Goal: Transaction & Acquisition: Purchase product/service

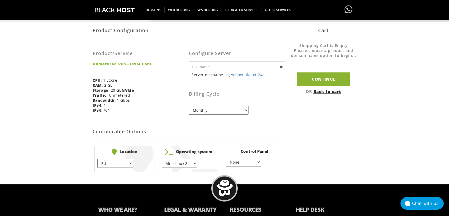
scroll to position [95, 0]
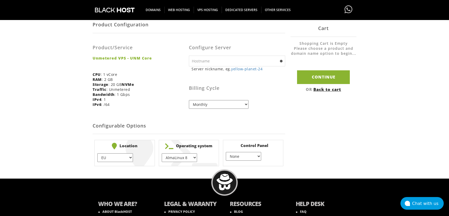
drag, startPoint x: 123, startPoint y: 162, endPoint x: 168, endPoint y: 108, distance: 70.3
click at [168, 108] on form "Product Configuration Product/Service Unmetered VPS - UNM Core CPU : 1 vCore RA…" at bounding box center [189, 92] width 193 height 152
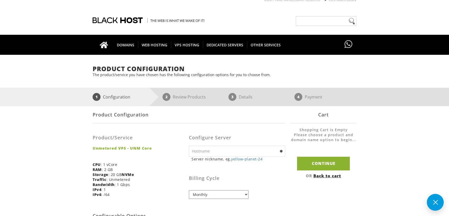
scroll to position [0, 0]
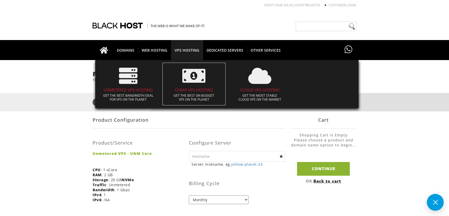
click at [205, 101] on p "Get the best on budget VPS on the planet" at bounding box center [194, 98] width 58 height 8
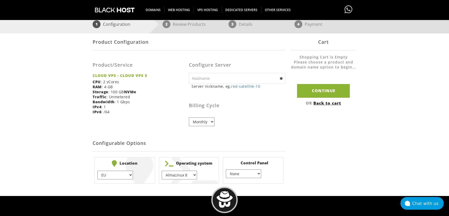
scroll to position [63, 0]
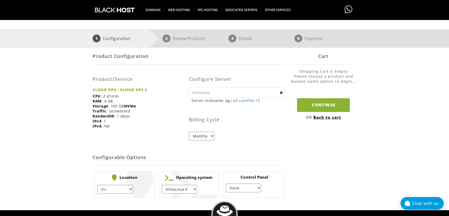
click at [208, 92] on input "text" at bounding box center [237, 92] width 96 height 11
click at [161, 102] on div "Product/Service CLOUD VPS - CLOUD VPS S CPU : 2 vCores RAM : 4 GB Storage : 100…" at bounding box center [141, 101] width 96 height 64
click at [241, 96] on input "text" at bounding box center [237, 92] width 96 height 11
click at [184, 103] on div "Product/Service CLOUD VPS - CLOUD VPS S CPU : 2 vCores RAM : 4 GB Storage : 100…" at bounding box center [141, 101] width 96 height 64
drag, startPoint x: 197, startPoint y: 137, endPoint x: 151, endPoint y: 138, distance: 46.7
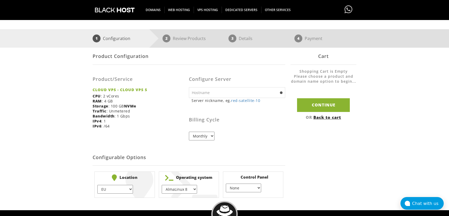
click at [151, 138] on form "Product Configuration Product/Service CLOUD VPS - CLOUD VPS S CPU : 2 vCores RA…" at bounding box center [189, 124] width 193 height 152
